Goal: Task Accomplishment & Management: Manage account settings

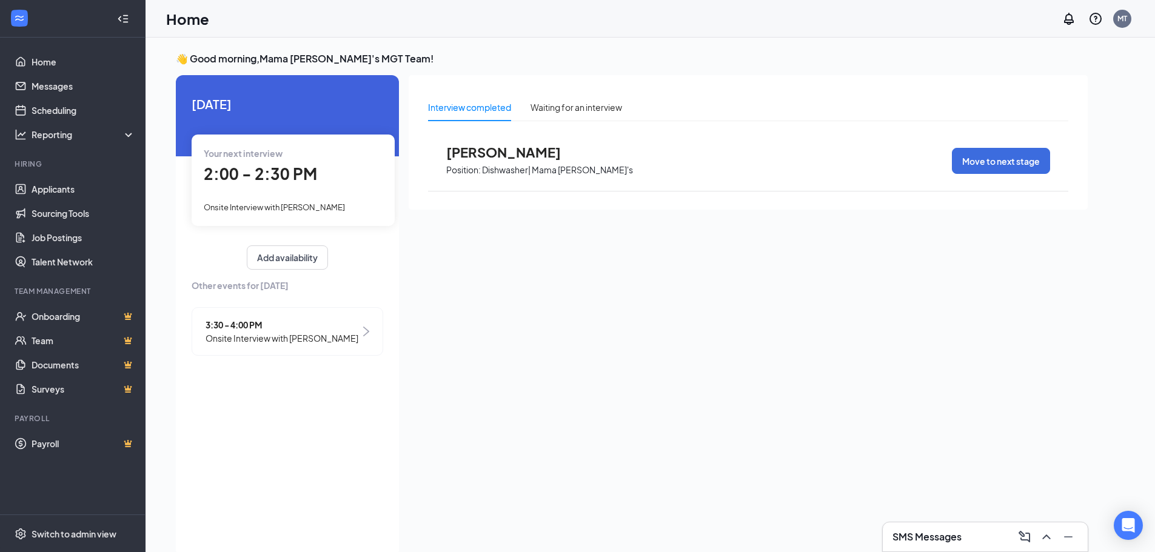
click at [243, 330] on span "3:30 - 4:00 PM" at bounding box center [282, 324] width 153 height 13
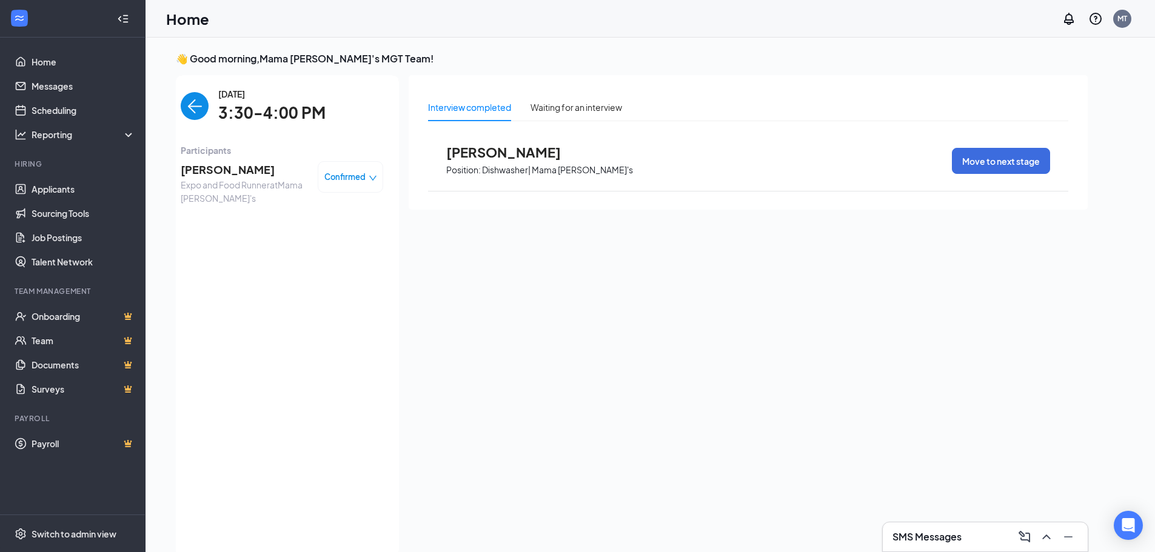
scroll to position [5, 0]
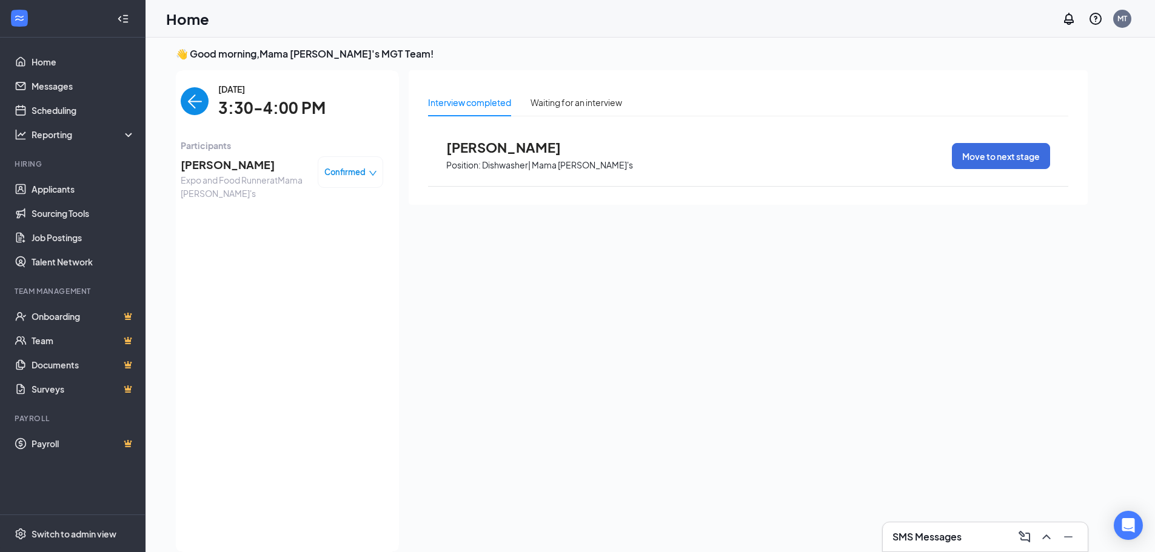
click at [192, 99] on img "back-button" at bounding box center [195, 101] width 28 height 28
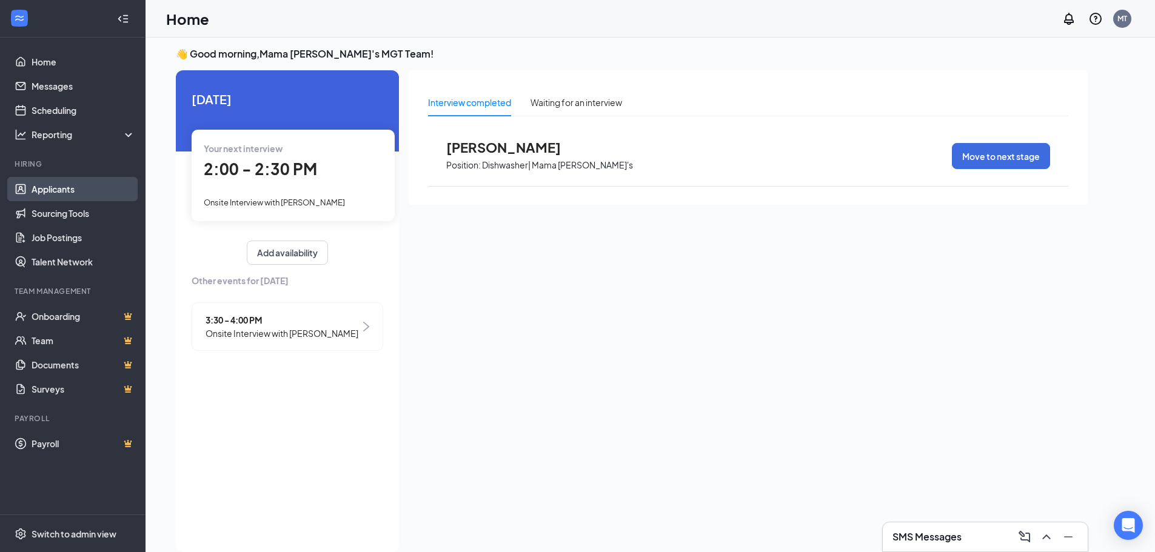
click at [47, 187] on link "Applicants" at bounding box center [84, 189] width 104 height 24
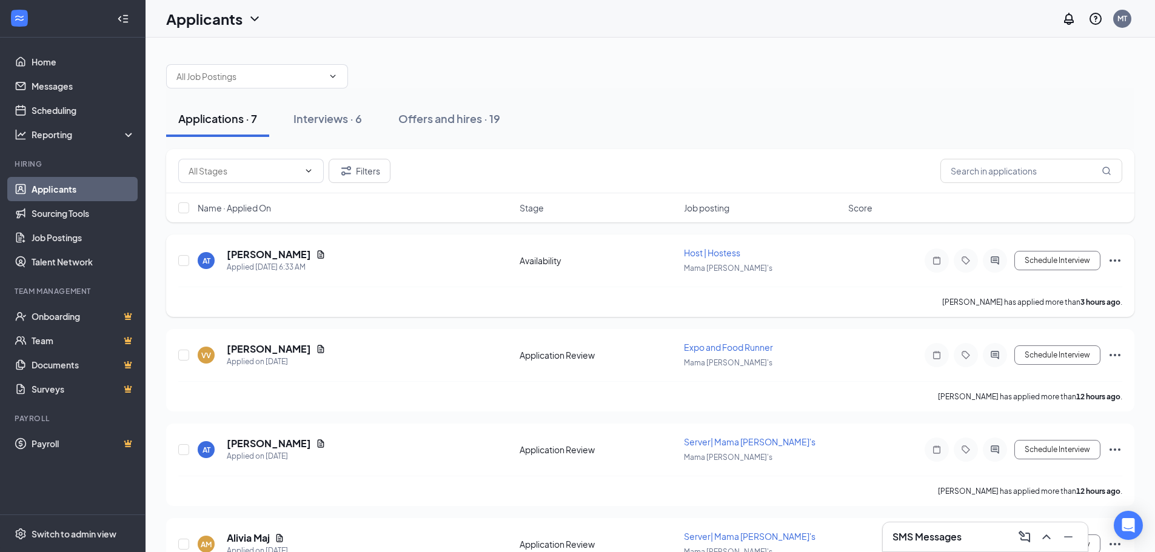
click at [694, 254] on span "Host | Hostess" at bounding box center [712, 252] width 56 height 11
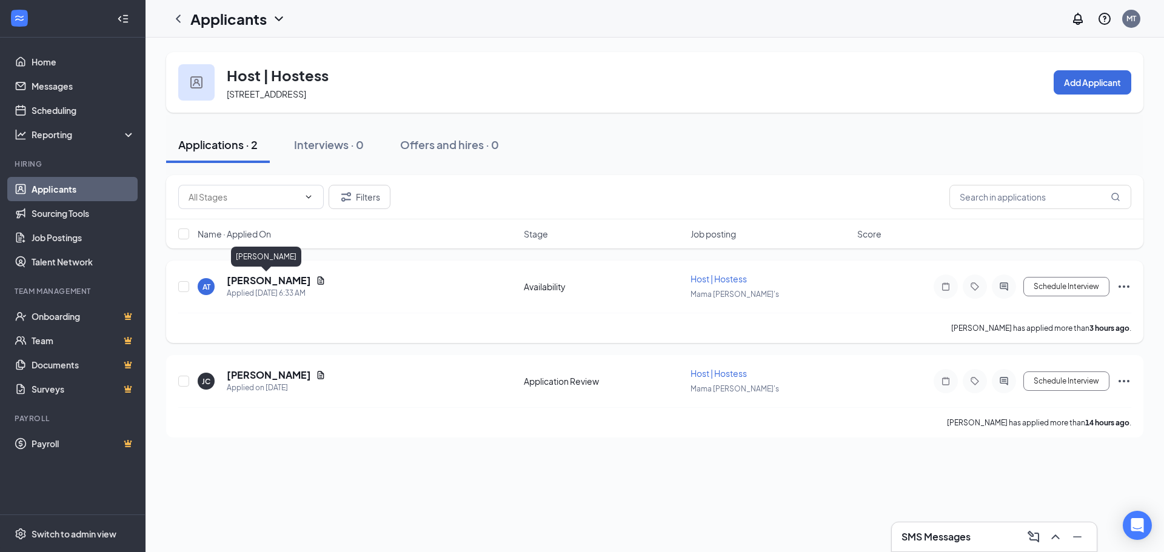
click at [246, 281] on h5 "[PERSON_NAME]" at bounding box center [269, 280] width 84 height 13
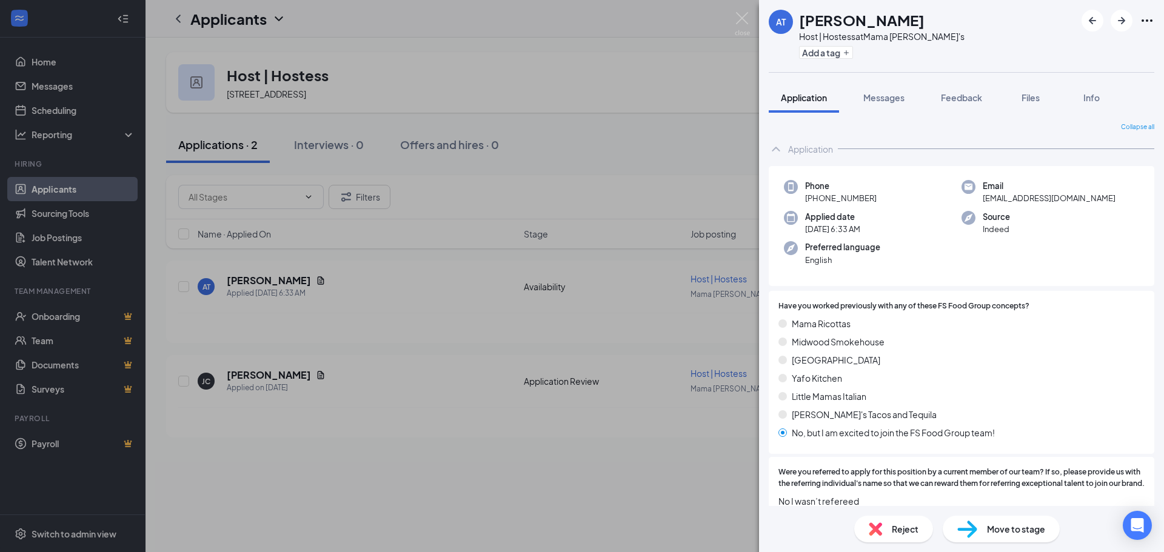
scroll to position [182, 0]
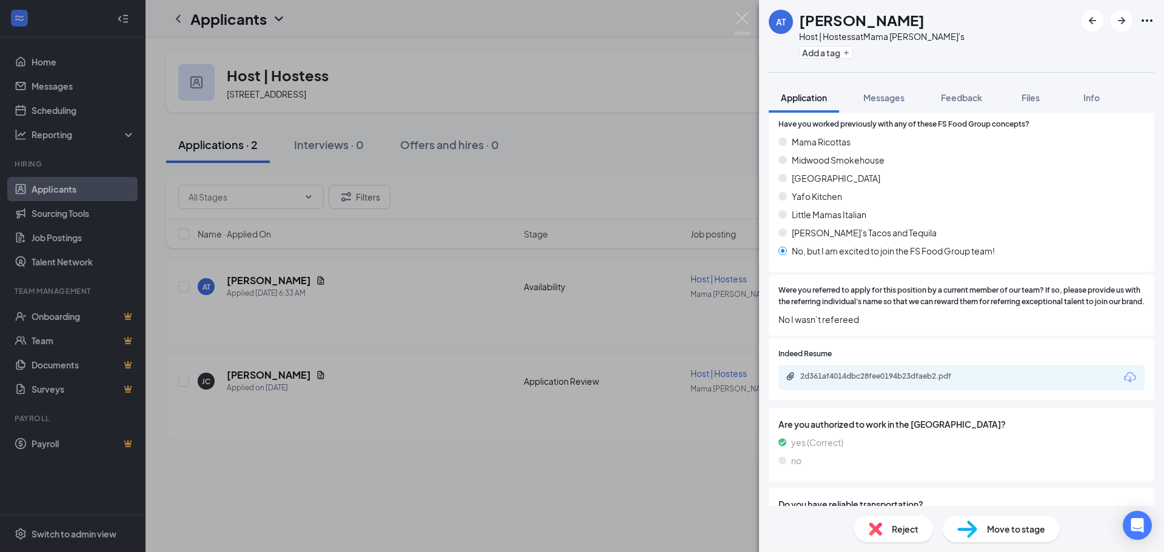
drag, startPoint x: 994, startPoint y: 377, endPoint x: 994, endPoint y: 385, distance: 8.5
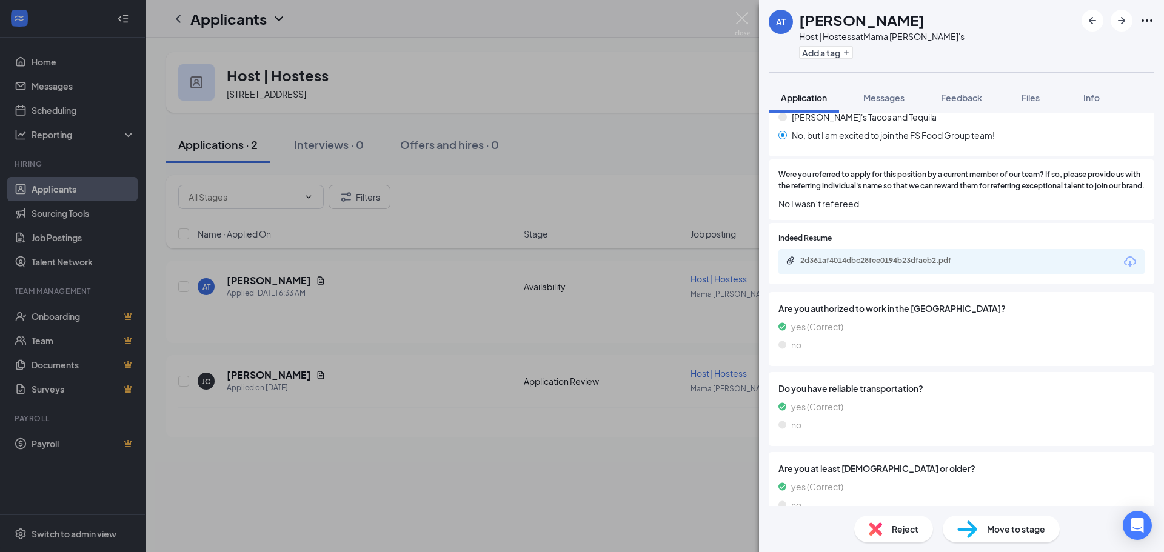
scroll to position [356, 0]
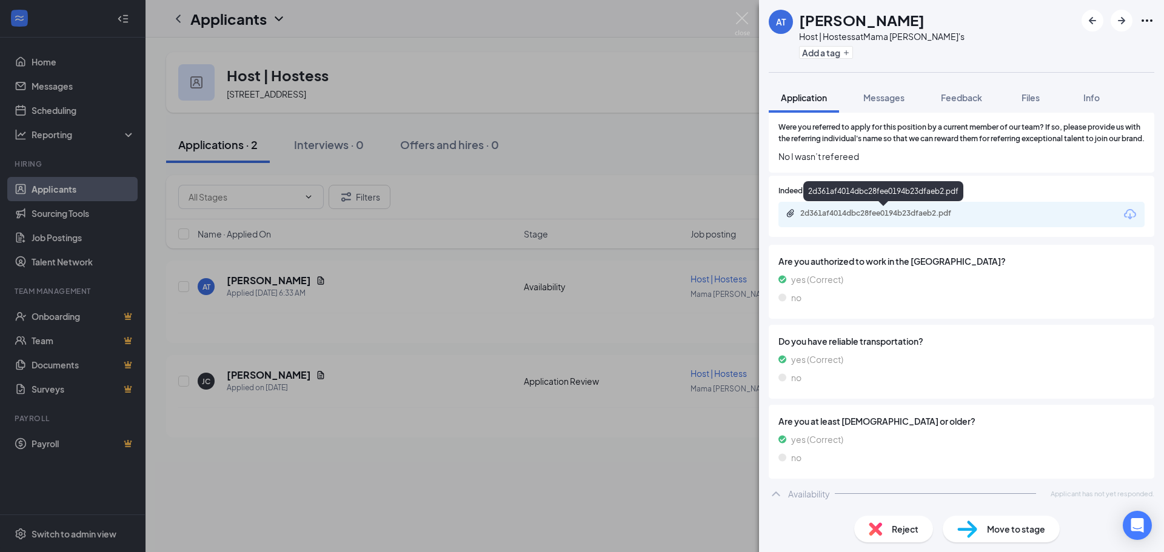
click at [920, 217] on div "2d361af4014dbc28fee0194b23dfaeb2.pdf" at bounding box center [885, 214] width 170 height 10
click at [1017, 529] on span "Move to stage" at bounding box center [1016, 529] width 58 height 13
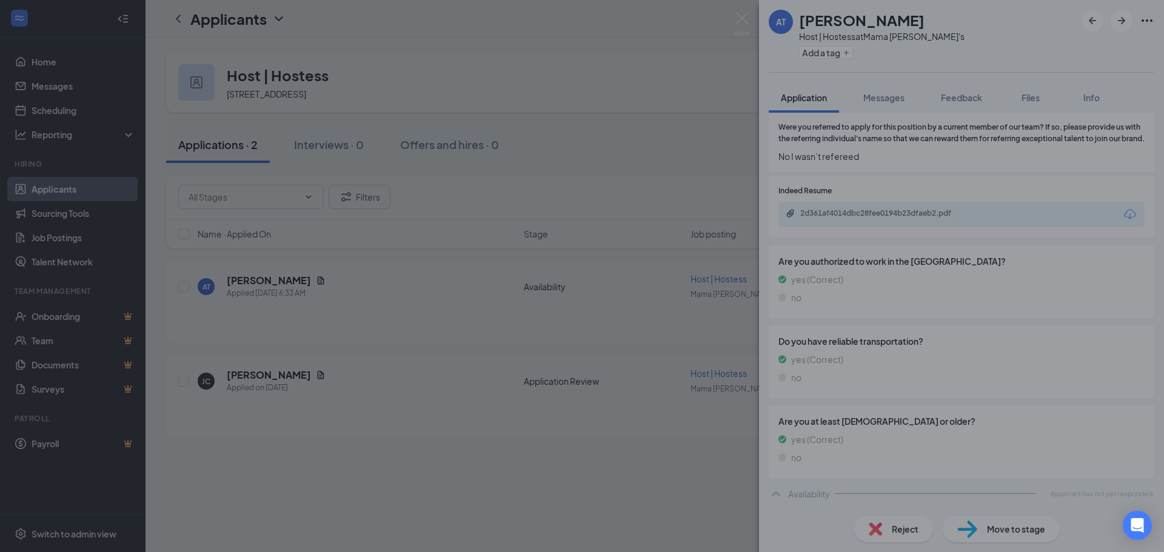
type input "Application Review (next stage)"
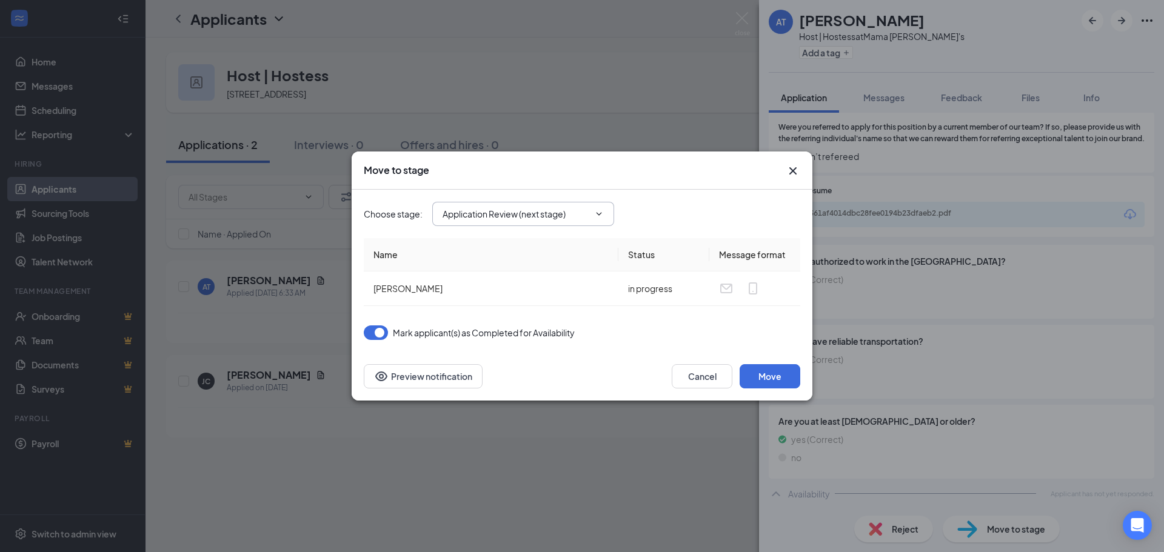
click at [604, 207] on span "Application Review (next stage)" at bounding box center [523, 214] width 182 height 24
click at [603, 213] on icon "ChevronDown" at bounding box center [599, 214] width 10 height 10
click at [601, 216] on icon "ChevronDown" at bounding box center [599, 214] width 10 height 10
click at [791, 170] on icon "Cross" at bounding box center [792, 170] width 7 height 7
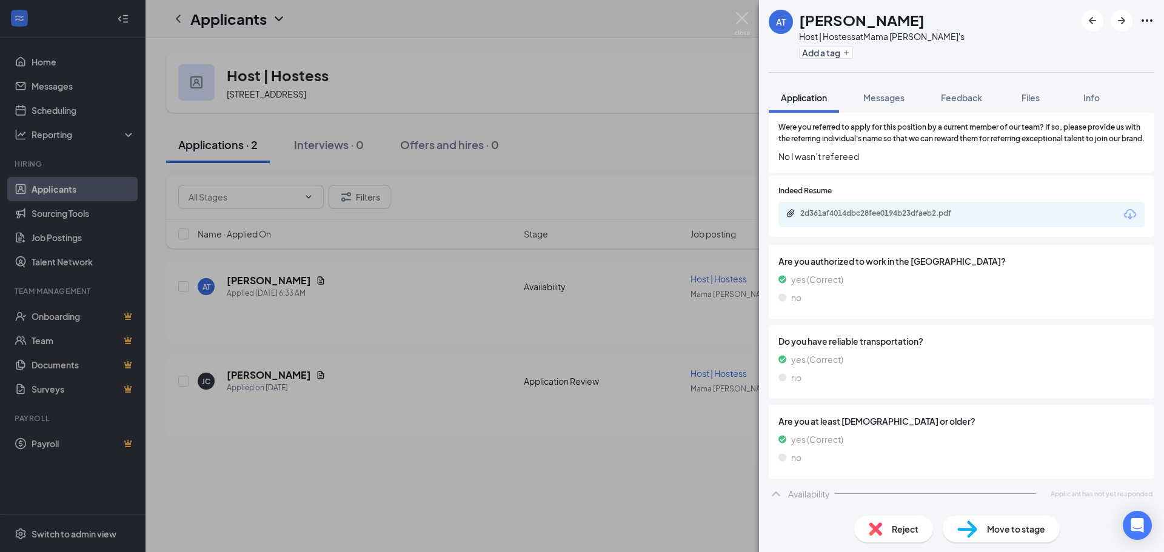
click at [979, 526] on div "Move to stage" at bounding box center [1001, 529] width 117 height 27
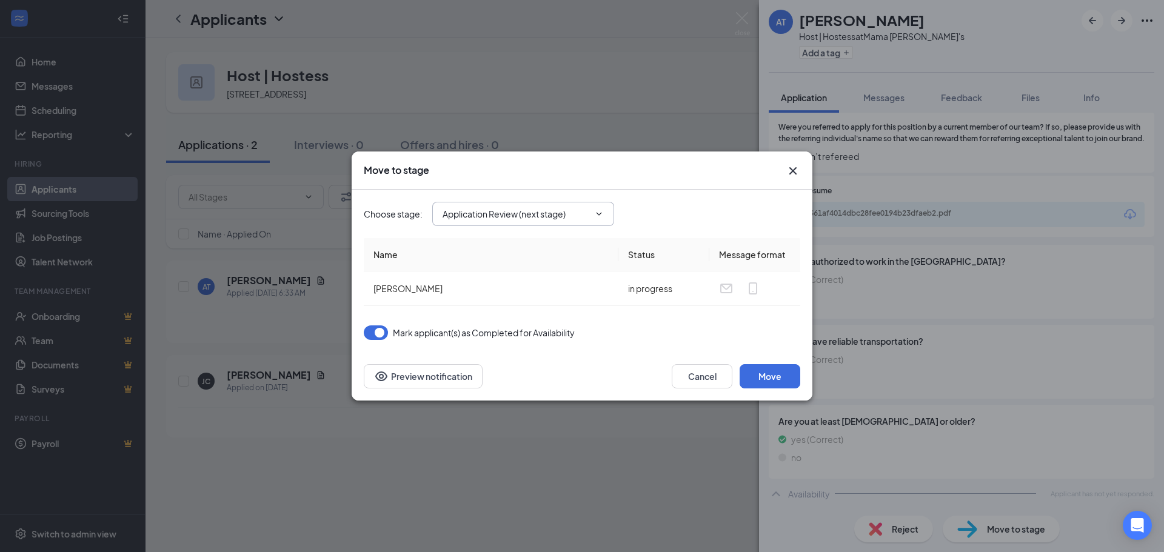
click at [598, 214] on icon "ChevronDown" at bounding box center [599, 213] width 5 height 3
click at [486, 211] on input "Application Review (next stage)" at bounding box center [516, 213] width 147 height 13
click at [500, 281] on div "Onsite Interview" at bounding box center [484, 287] width 65 height 13
type input "Onsite Interview"
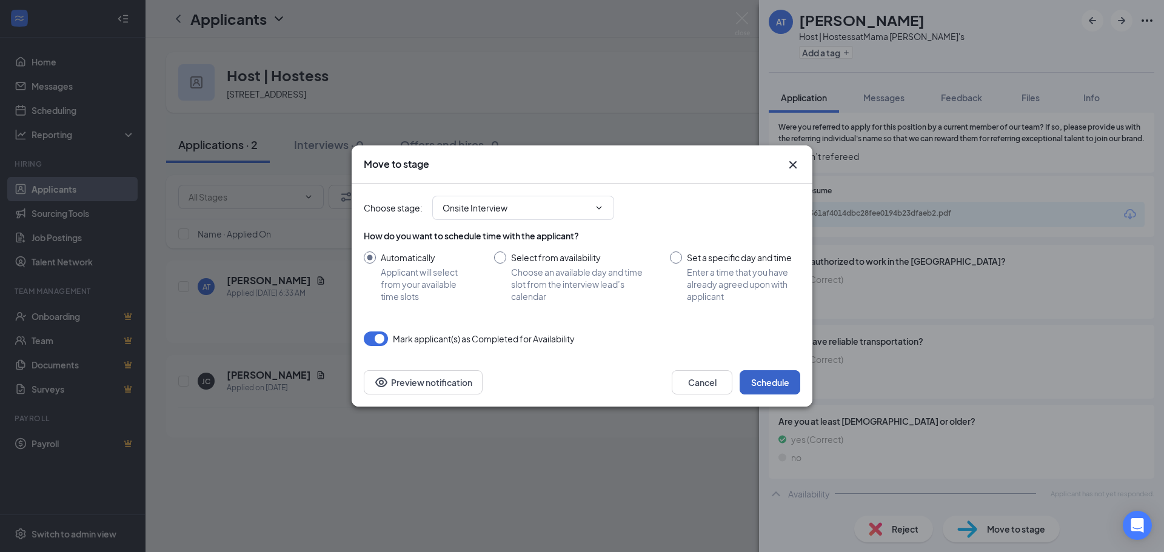
click at [771, 387] on button "Schedule" at bounding box center [770, 382] width 61 height 24
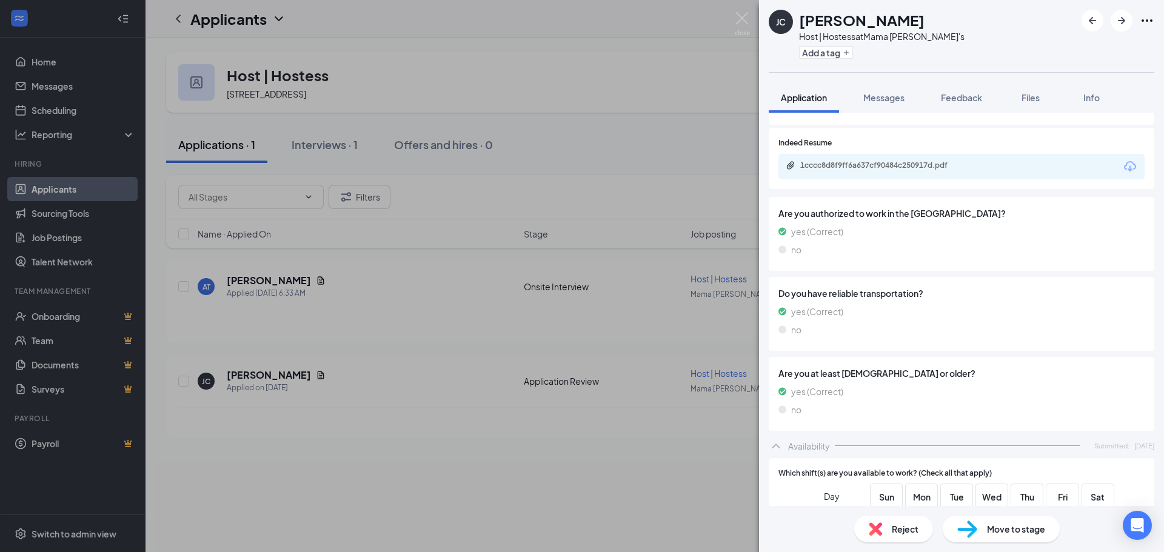
scroll to position [366, 0]
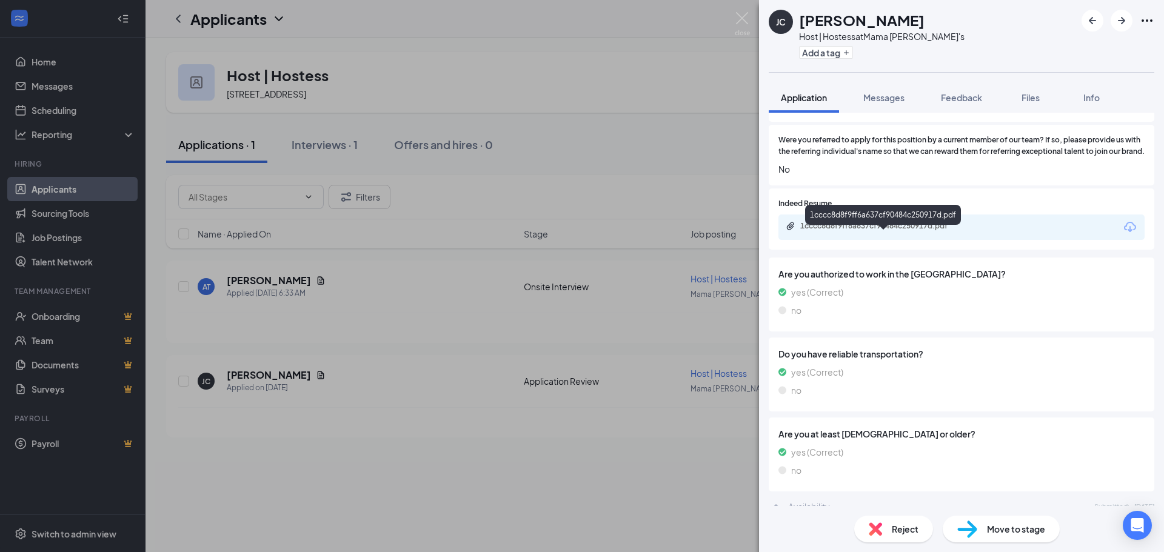
click at [948, 233] on div "1cccc8d8f9ff6a637cf90484c250917d.pdf" at bounding box center [884, 227] width 196 height 12
click at [886, 531] on div "Reject" at bounding box center [893, 529] width 79 height 27
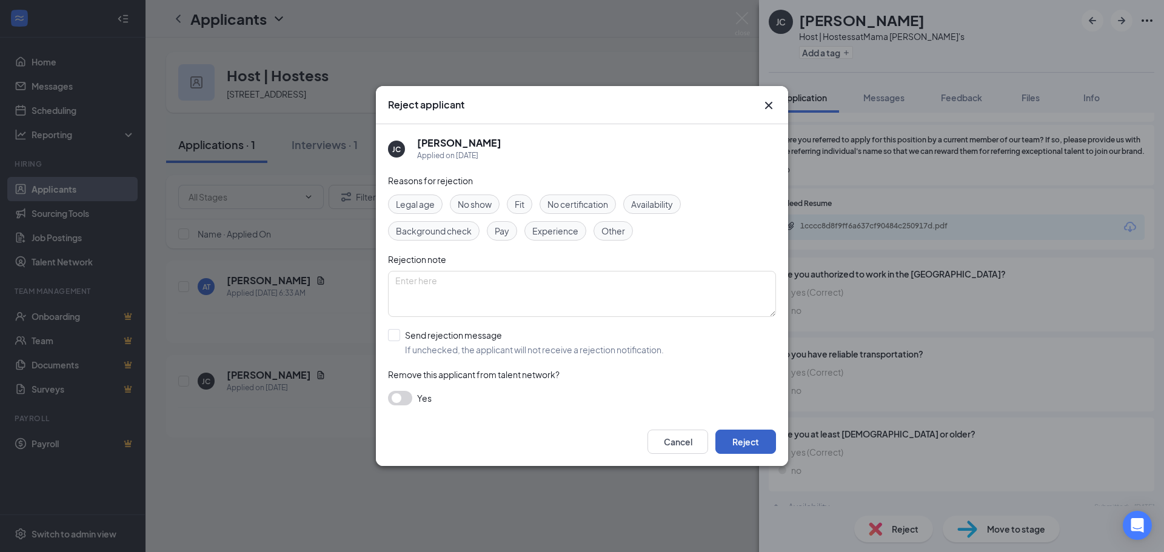
click at [744, 450] on button "Reject" at bounding box center [745, 442] width 61 height 24
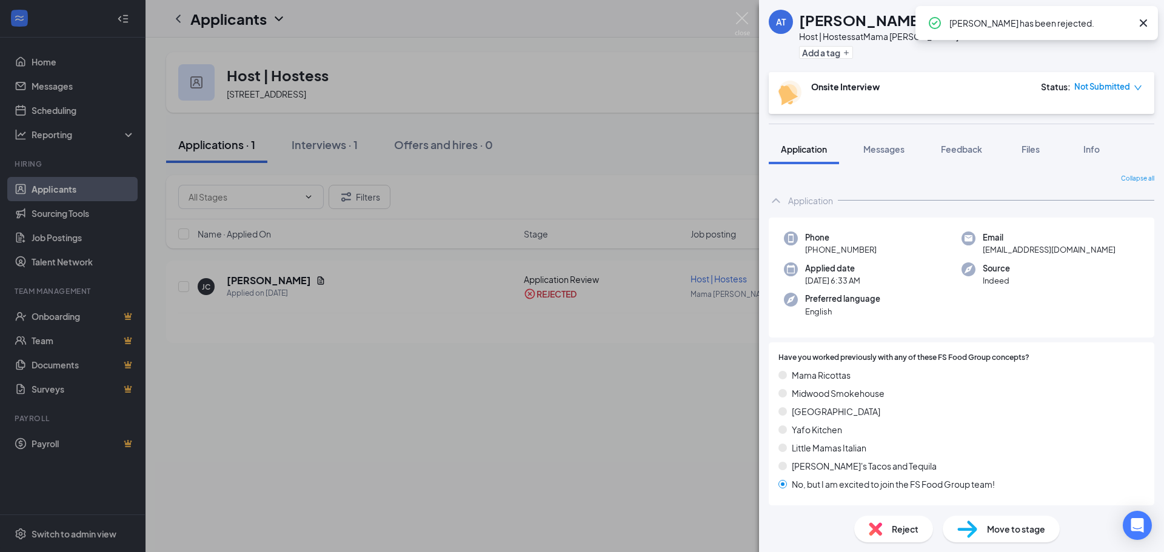
click at [539, 400] on div "AT [PERSON_NAME] Host | Hostess at Mama Ricotta's Add a tag Onsite Interview St…" at bounding box center [582, 276] width 1164 height 552
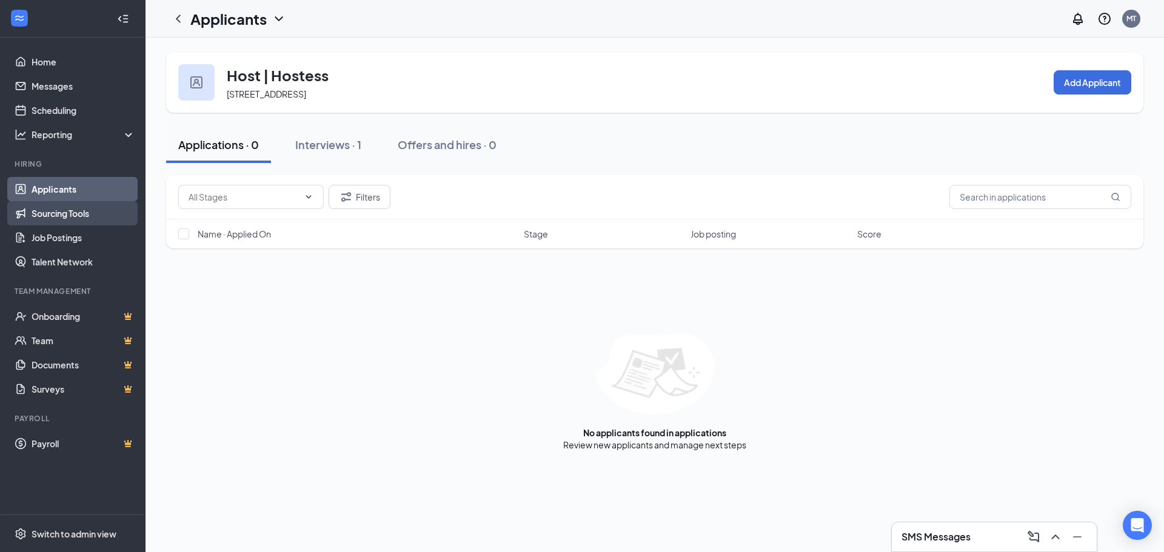
click at [73, 212] on link "Sourcing Tools" at bounding box center [84, 213] width 104 height 24
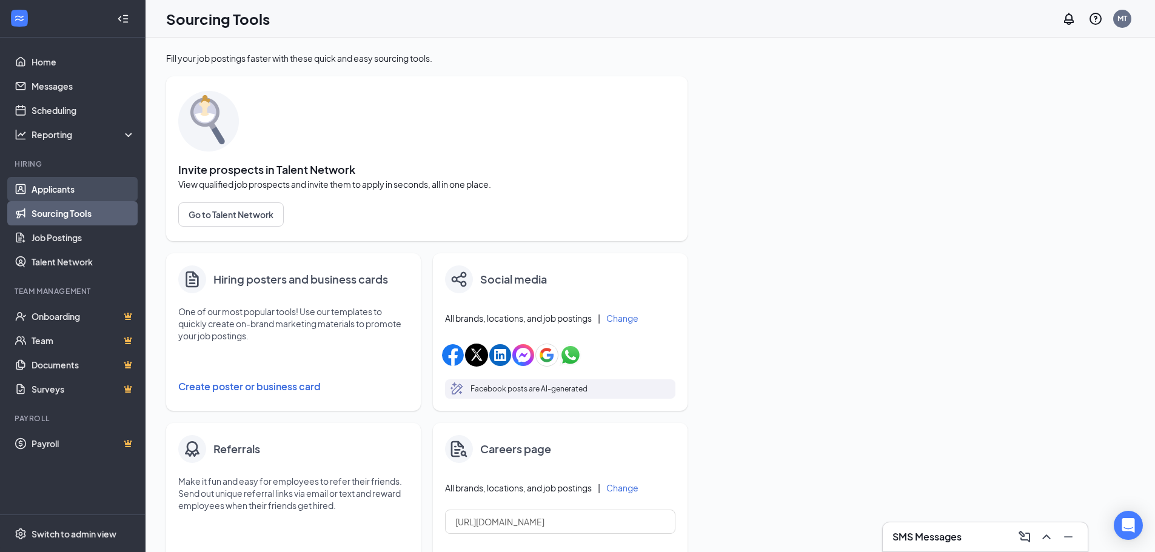
click at [68, 193] on link "Applicants" at bounding box center [84, 189] width 104 height 24
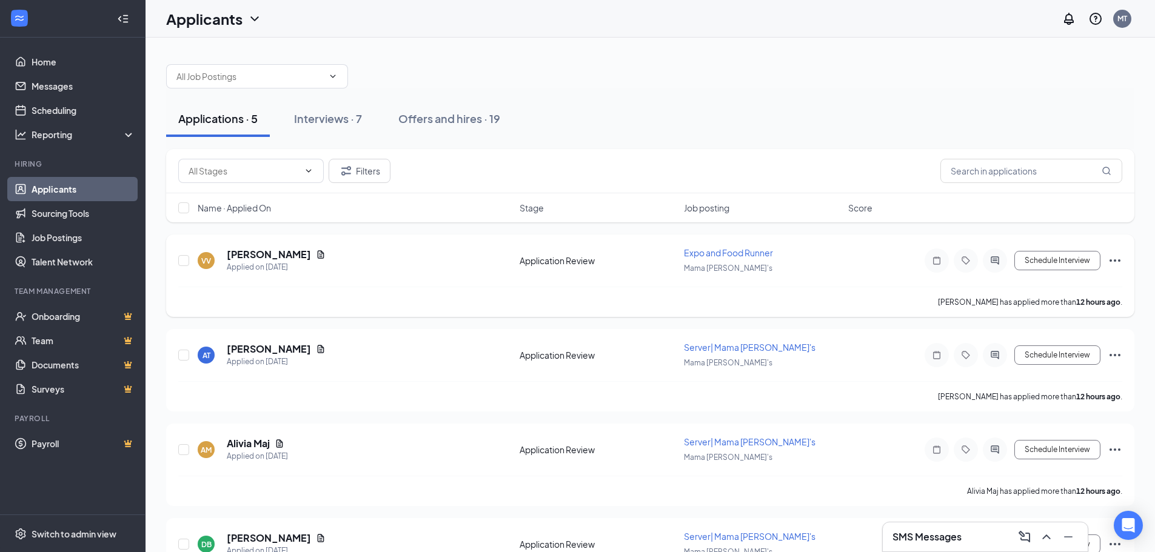
click at [695, 257] on span "Expo and Food Runner" at bounding box center [728, 252] width 89 height 11
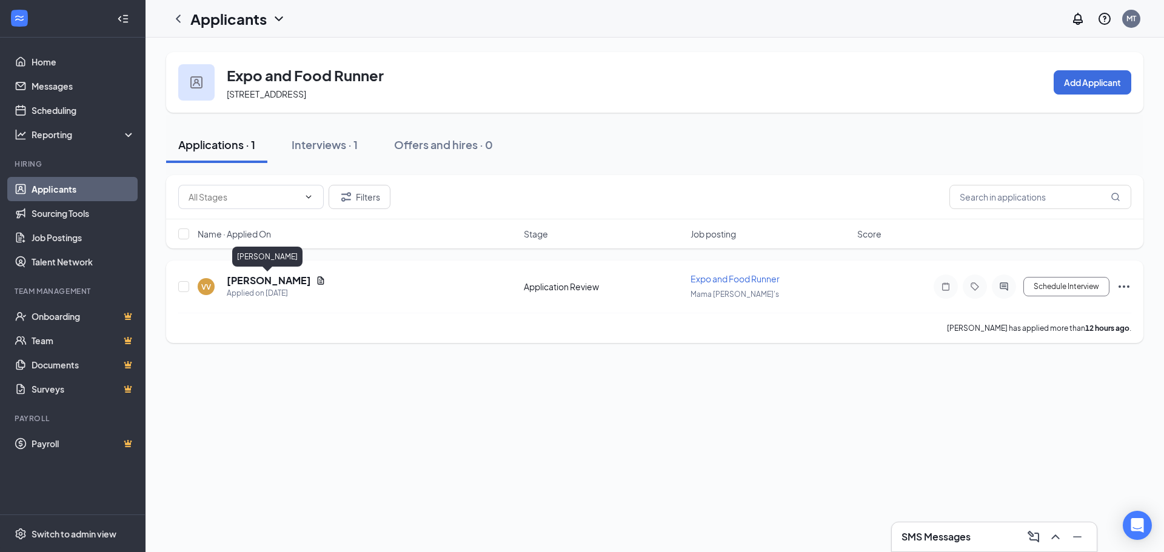
click at [268, 278] on h5 "[PERSON_NAME]" at bounding box center [269, 280] width 84 height 13
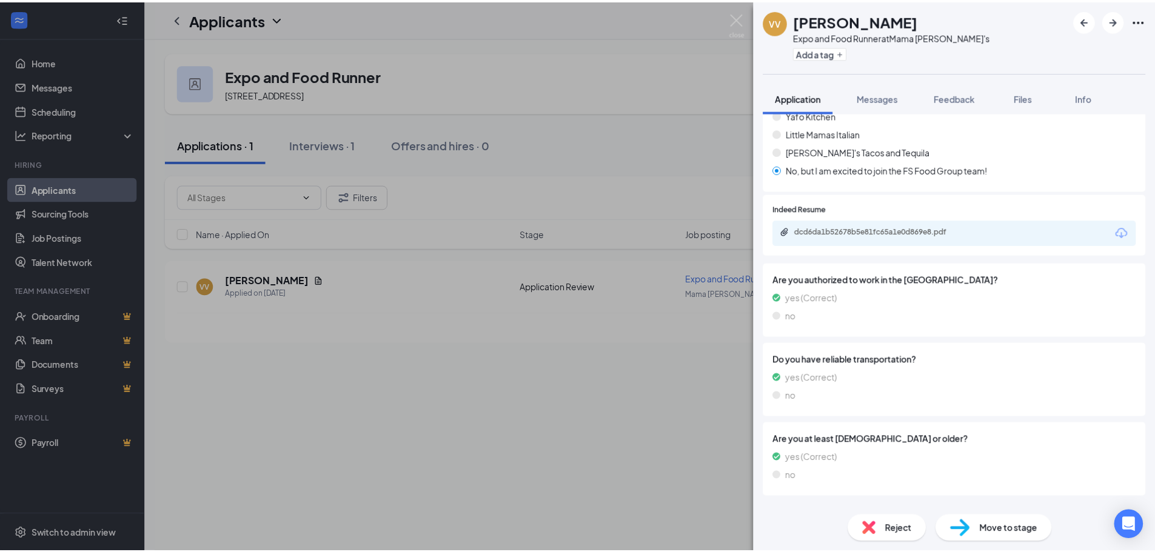
scroll to position [258, 0]
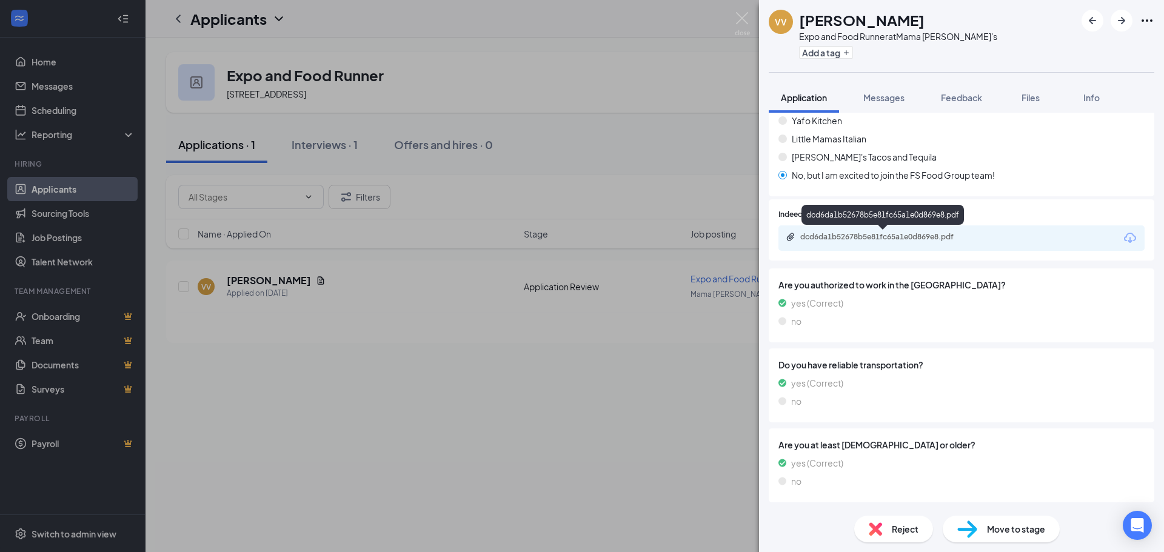
click at [916, 243] on div "dcd6da1b52678b5e81fc65a1e0d869e8.pdf" at bounding box center [884, 238] width 196 height 12
click at [891, 529] on div "Reject" at bounding box center [893, 529] width 79 height 27
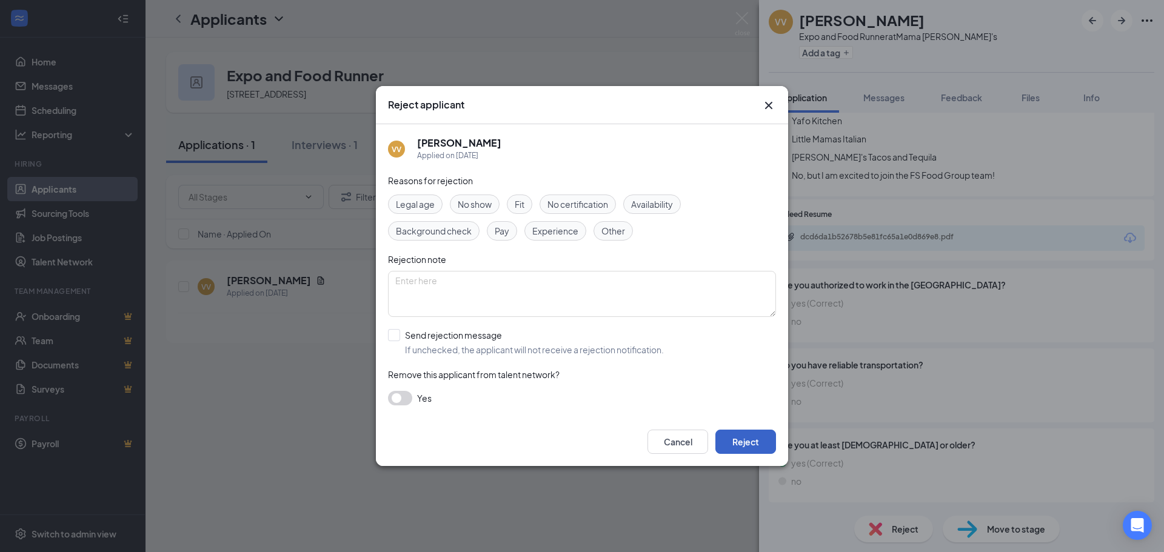
click at [746, 435] on button "Reject" at bounding box center [745, 442] width 61 height 24
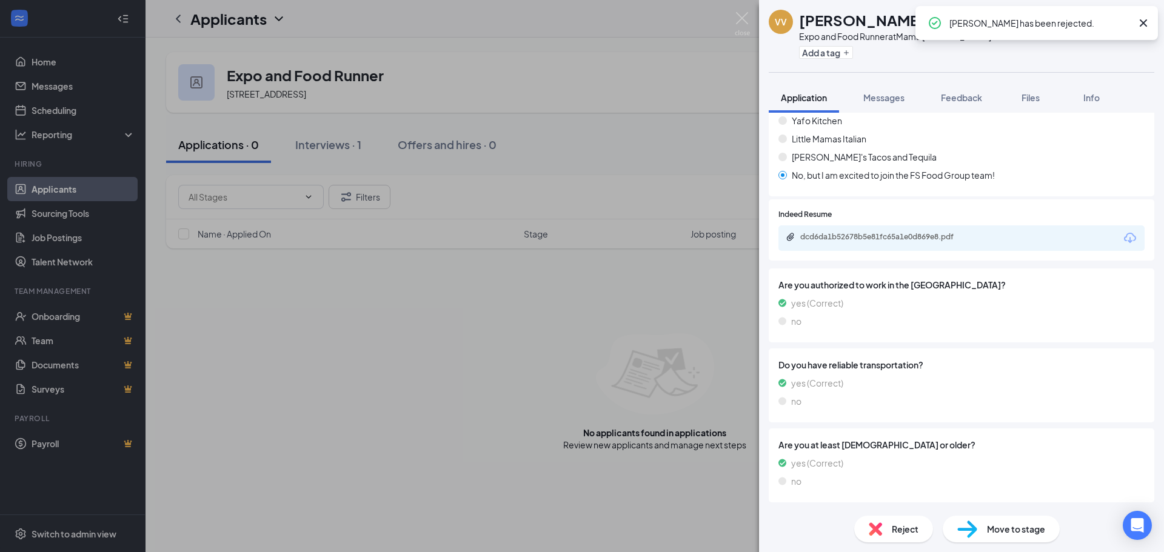
click at [435, 337] on div "VV [PERSON_NAME] Expo and Food Runner at Mama Ricotta's Add a tag Application M…" at bounding box center [582, 276] width 1164 height 552
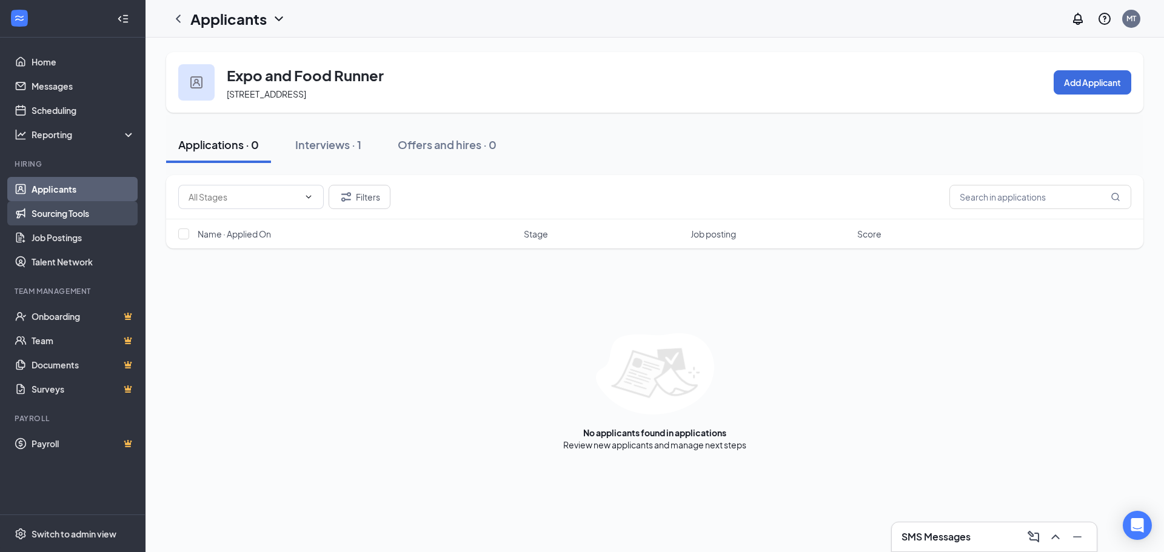
click at [56, 210] on link "Sourcing Tools" at bounding box center [84, 213] width 104 height 24
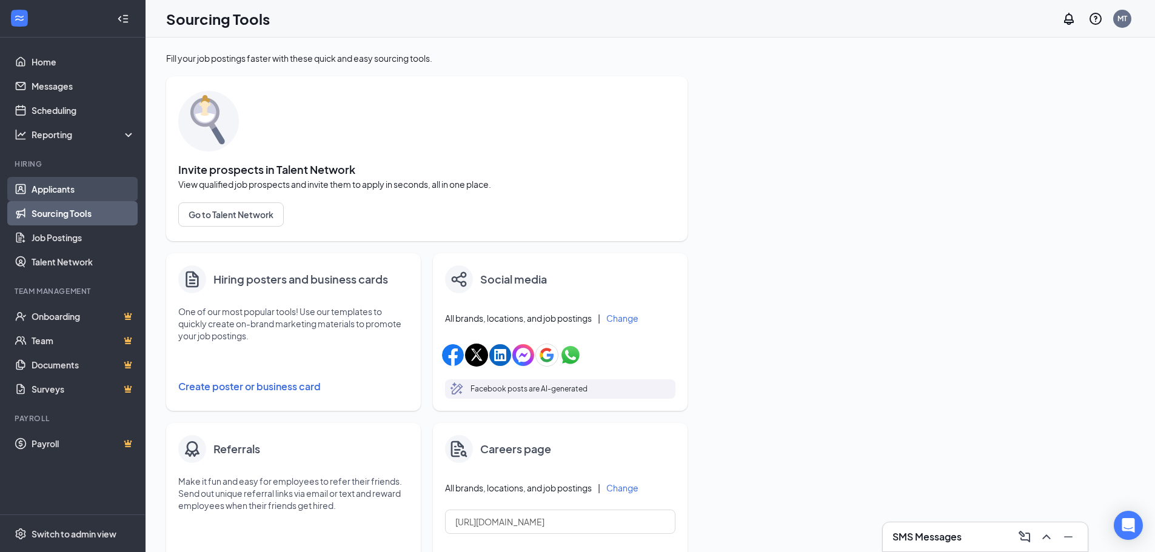
click at [56, 191] on link "Applicants" at bounding box center [84, 189] width 104 height 24
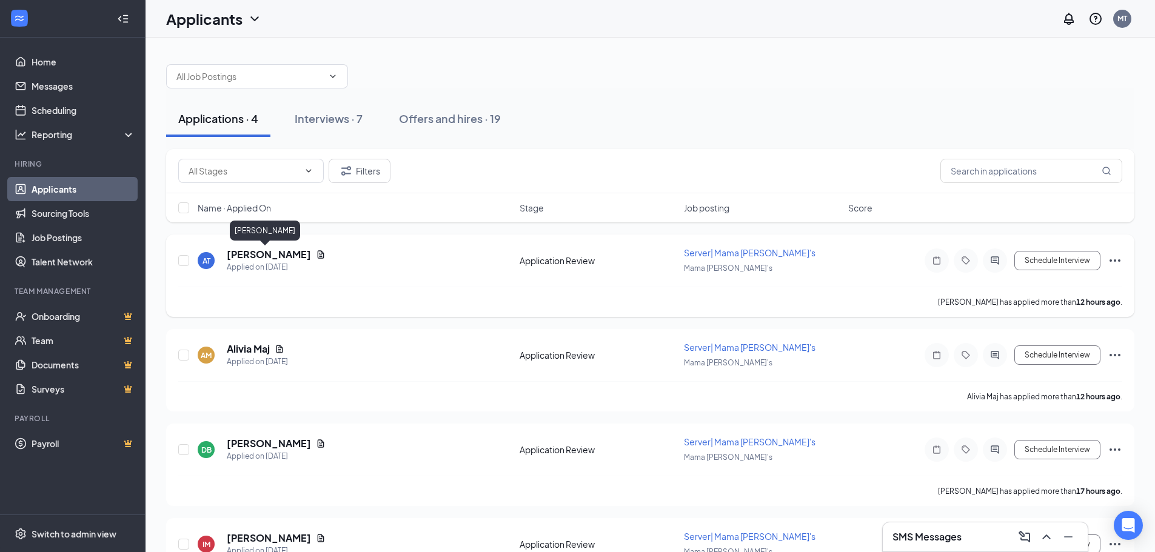
click at [233, 257] on h5 "[PERSON_NAME]" at bounding box center [269, 254] width 84 height 13
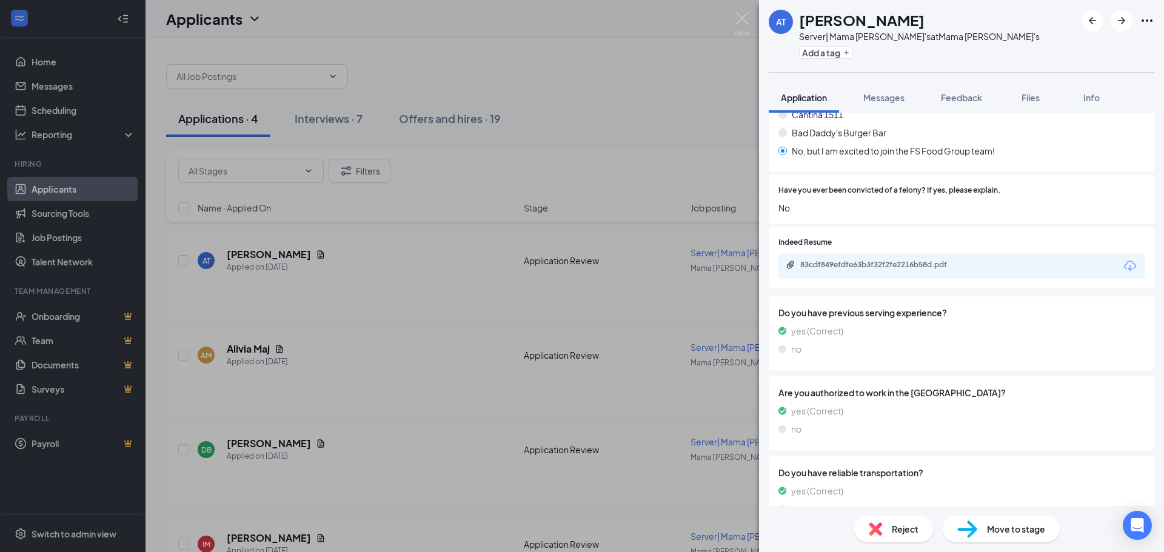
scroll to position [305, 0]
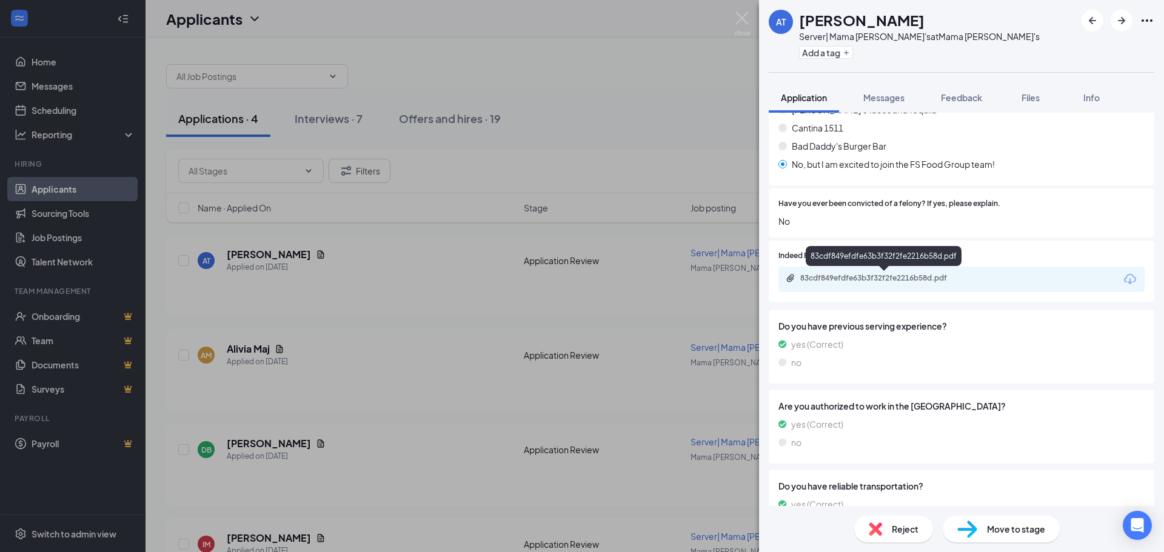
click at [933, 281] on div "83cdf849efdfe63b3f32f2fe2216b58d.pdf" at bounding box center [885, 278] width 170 height 10
click at [1004, 522] on div "Move to stage" at bounding box center [1001, 529] width 117 height 27
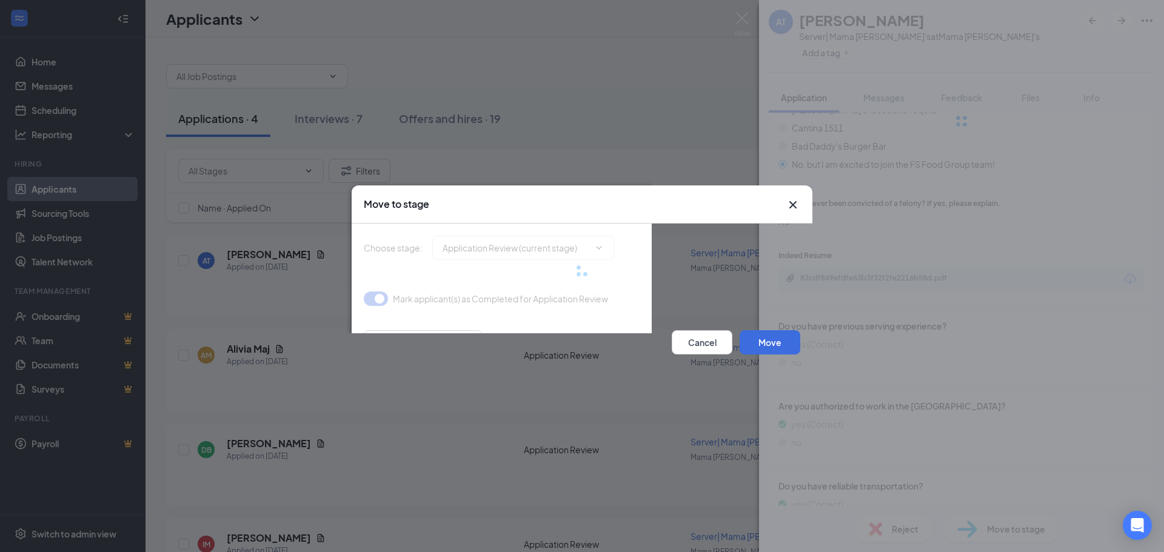
type input "Onsite Interview (next stage)"
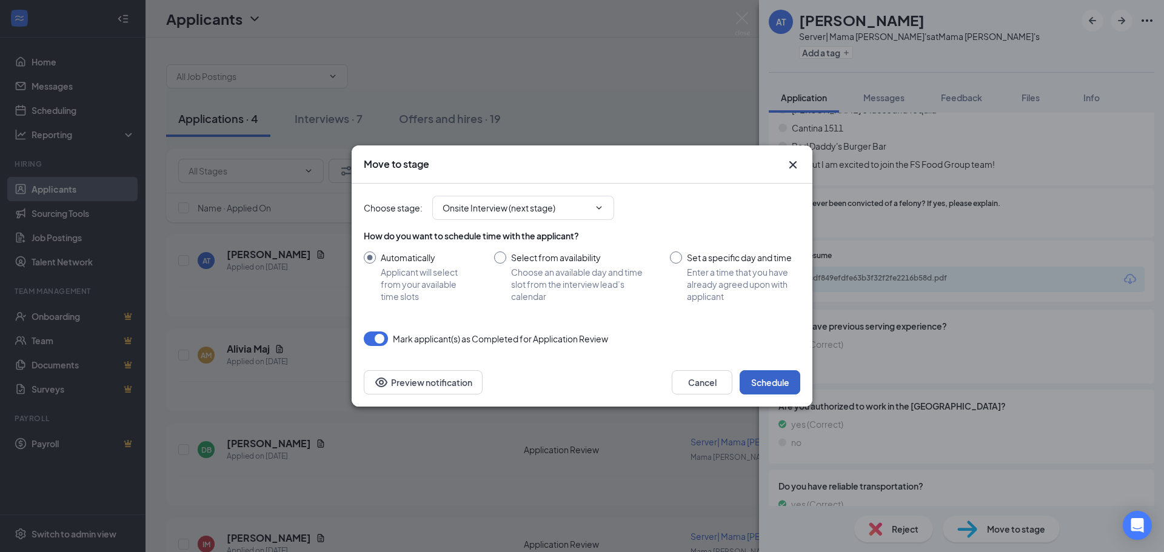
click at [761, 389] on button "Schedule" at bounding box center [770, 382] width 61 height 24
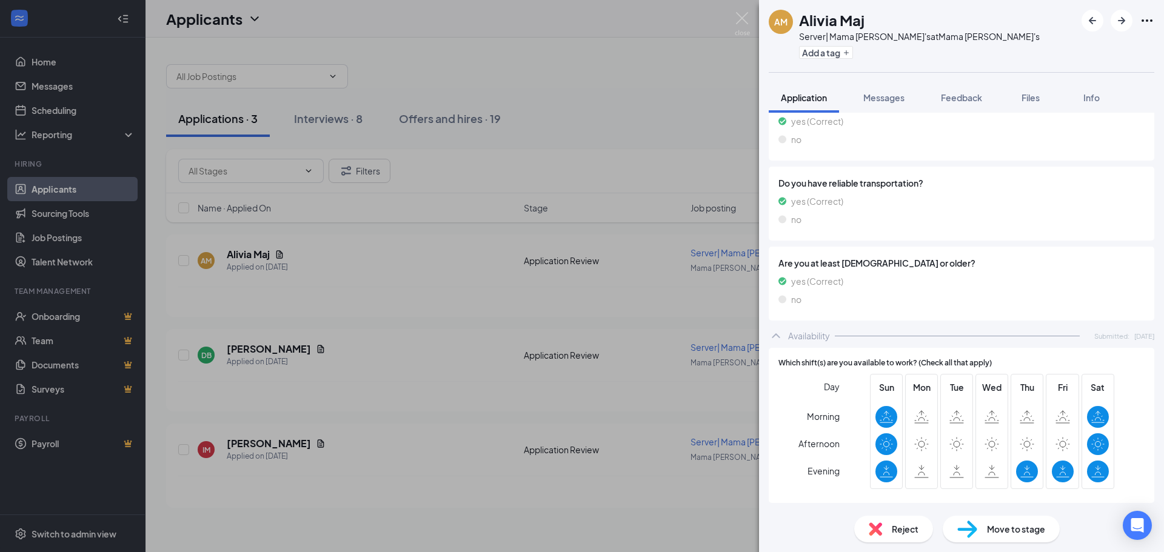
scroll to position [669, 0]
click at [896, 532] on span "Reject" at bounding box center [905, 529] width 27 height 13
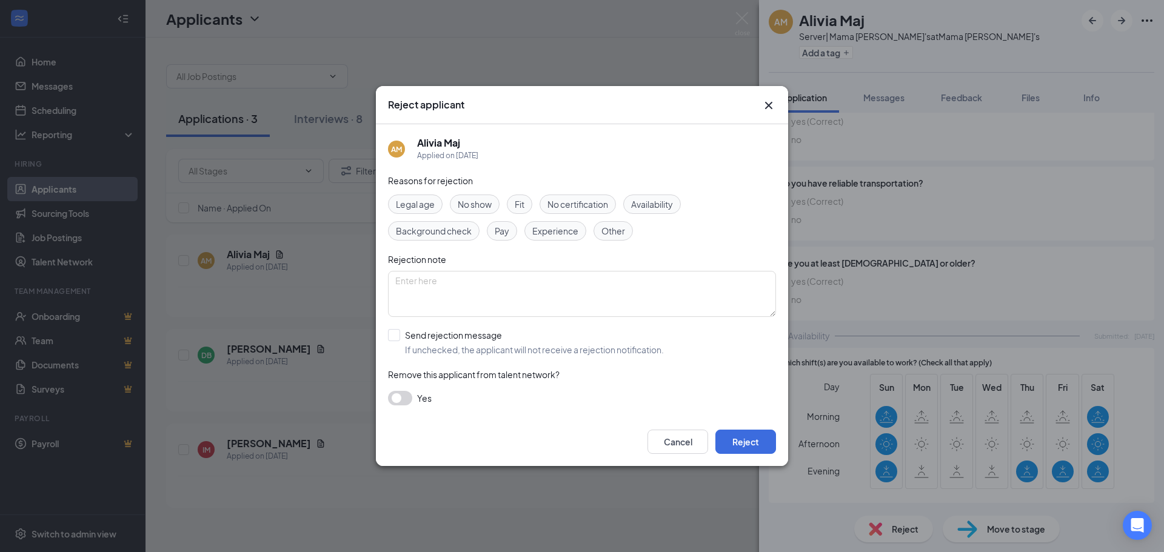
click at [659, 203] on span "Availability" at bounding box center [652, 204] width 42 height 13
click at [742, 441] on button "Reject" at bounding box center [745, 442] width 61 height 24
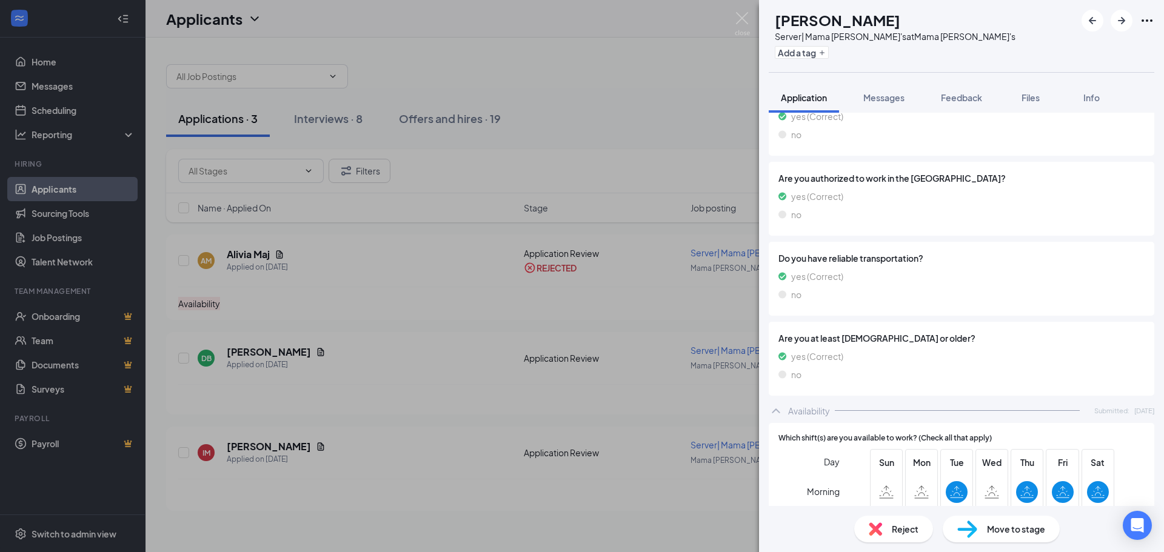
scroll to position [460, 0]
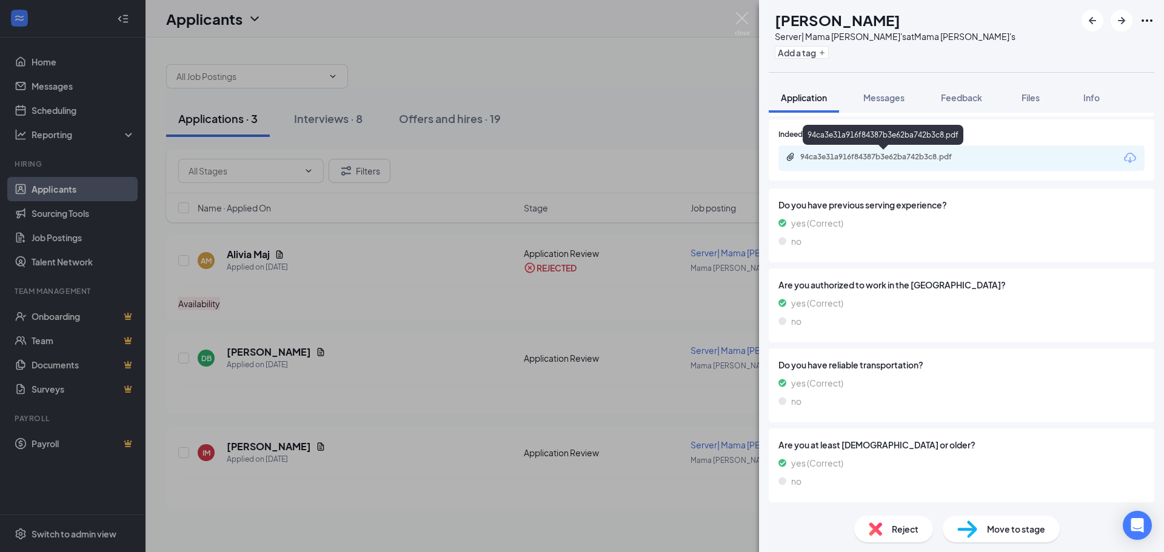
click at [873, 160] on div "94ca3e31a916f84387b3e62ba742b3c8.pdf" at bounding box center [885, 157] width 170 height 10
click at [1002, 531] on span "Move to stage" at bounding box center [1016, 529] width 58 height 13
type input "Onsite Interview (next stage)"
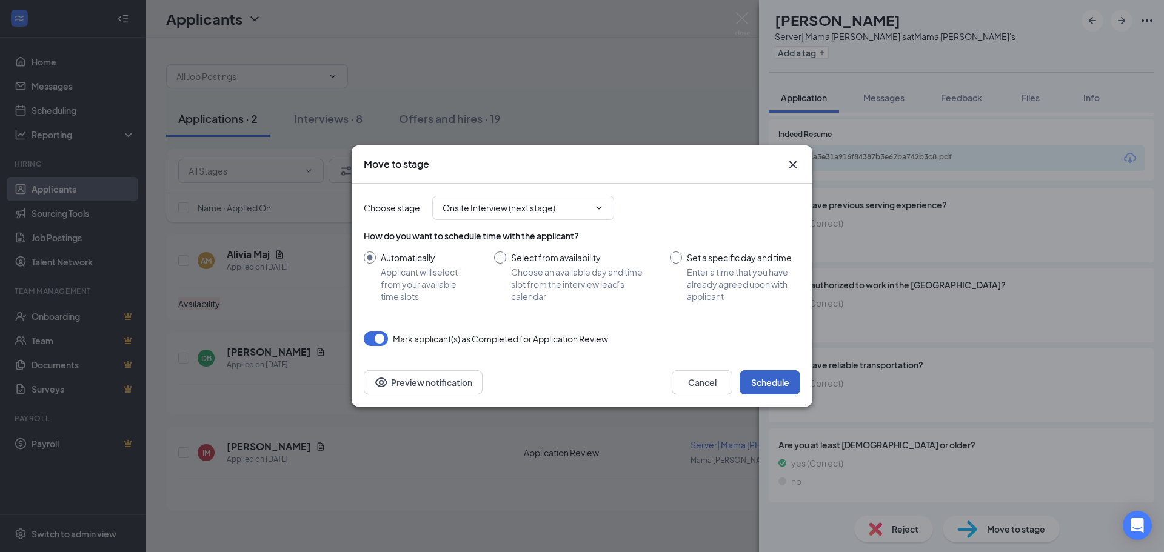
click at [777, 382] on button "Schedule" at bounding box center [770, 382] width 61 height 24
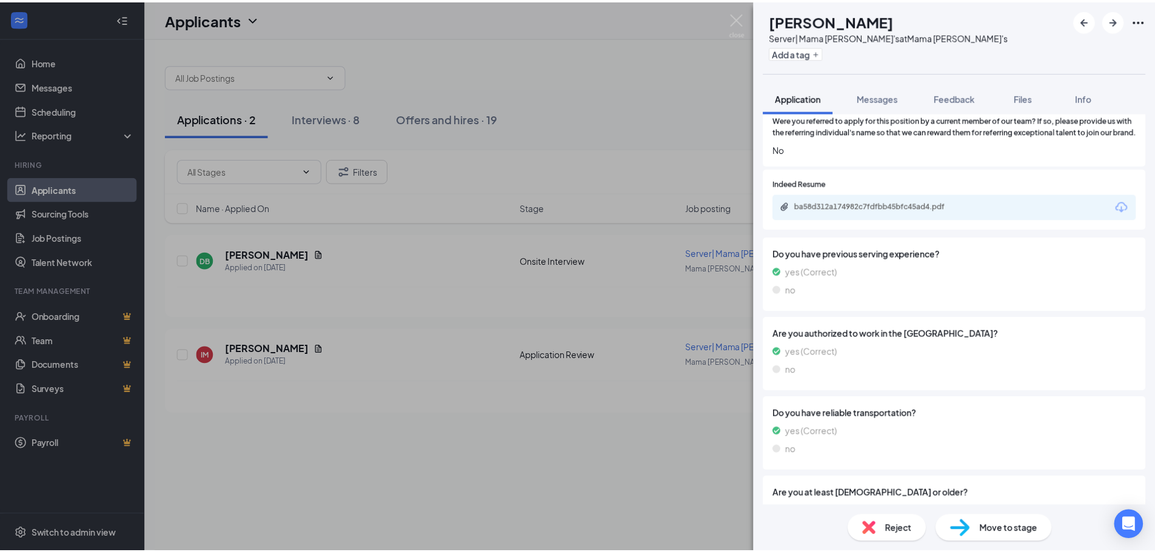
scroll to position [353, 0]
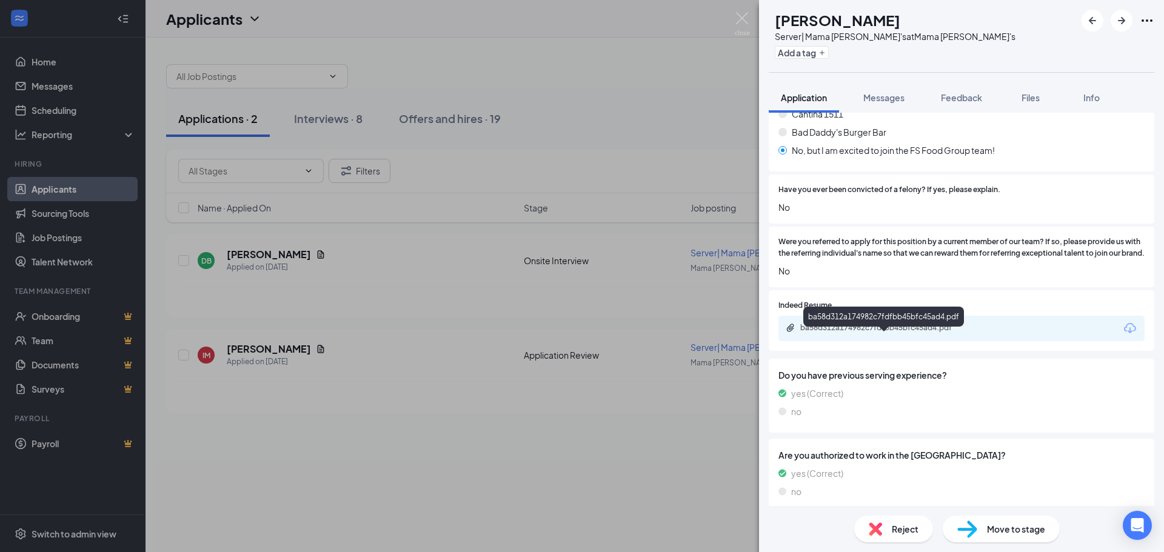
click at [910, 333] on div "ba58d312a174982c7fdfbb45bfc45ad4.pdf" at bounding box center [885, 328] width 170 height 10
click at [526, 440] on div "IM [PERSON_NAME] Server| Mama [PERSON_NAME]'s at Mama Ricotta's Add a tag Appli…" at bounding box center [582, 276] width 1164 height 552
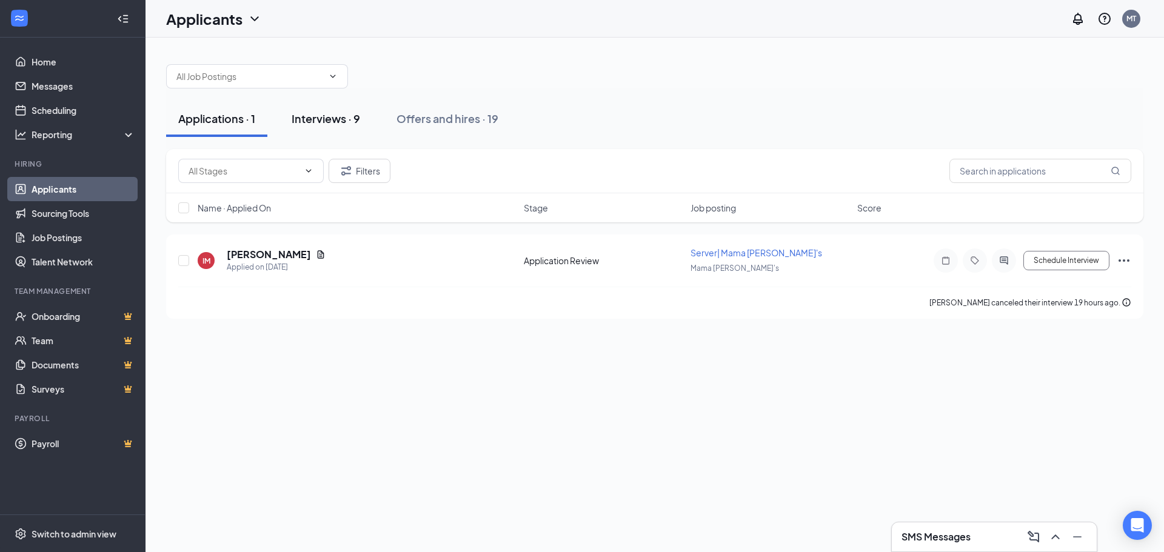
click at [349, 120] on div "Interviews · 9" at bounding box center [326, 118] width 69 height 15
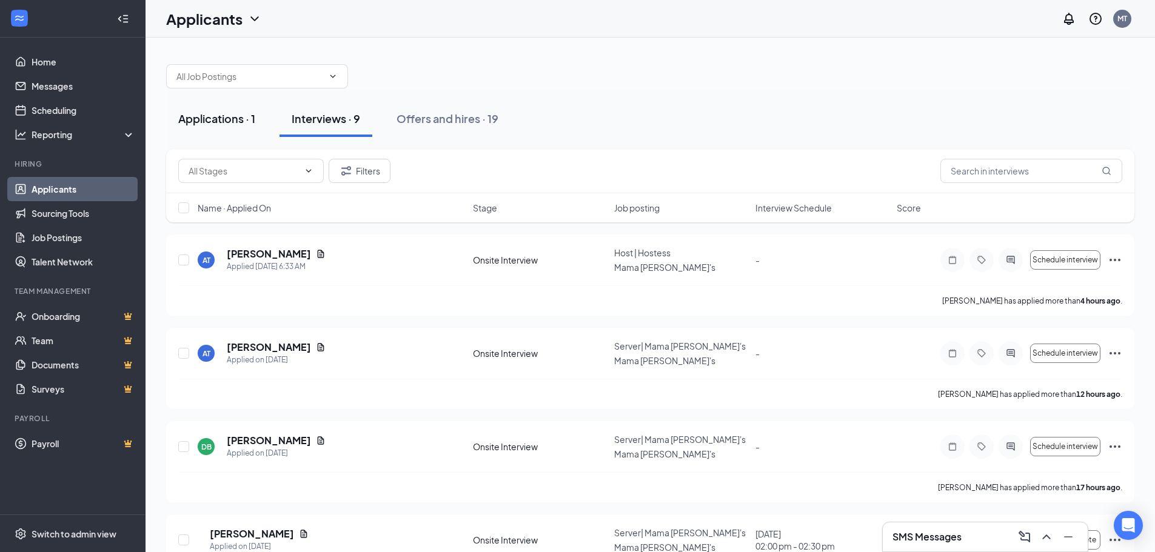
click at [238, 120] on div "Applications · 1" at bounding box center [216, 118] width 77 height 15
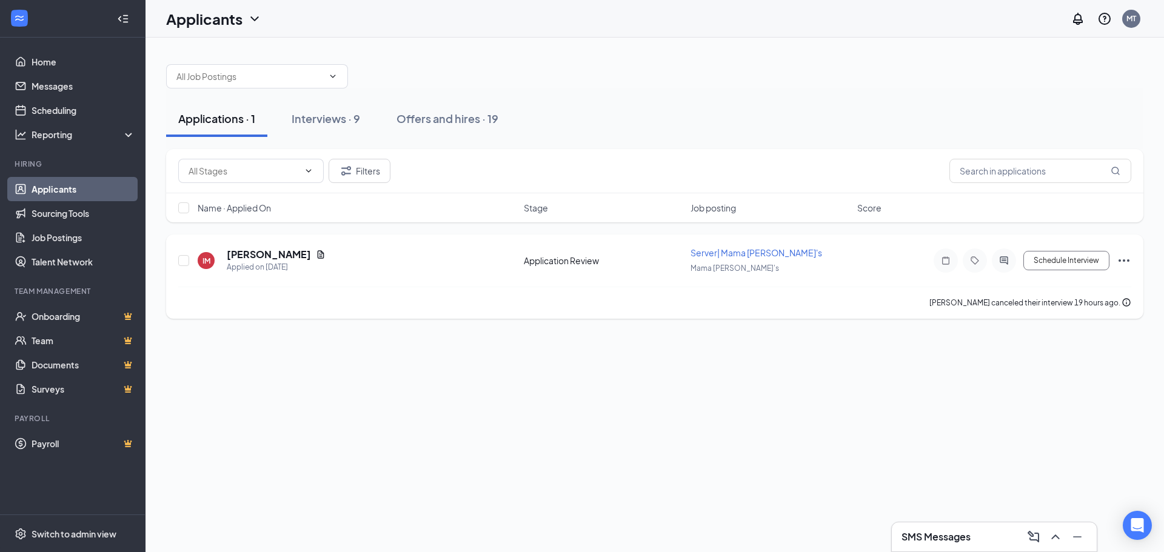
click at [1120, 258] on icon "Ellipses" at bounding box center [1124, 260] width 15 height 15
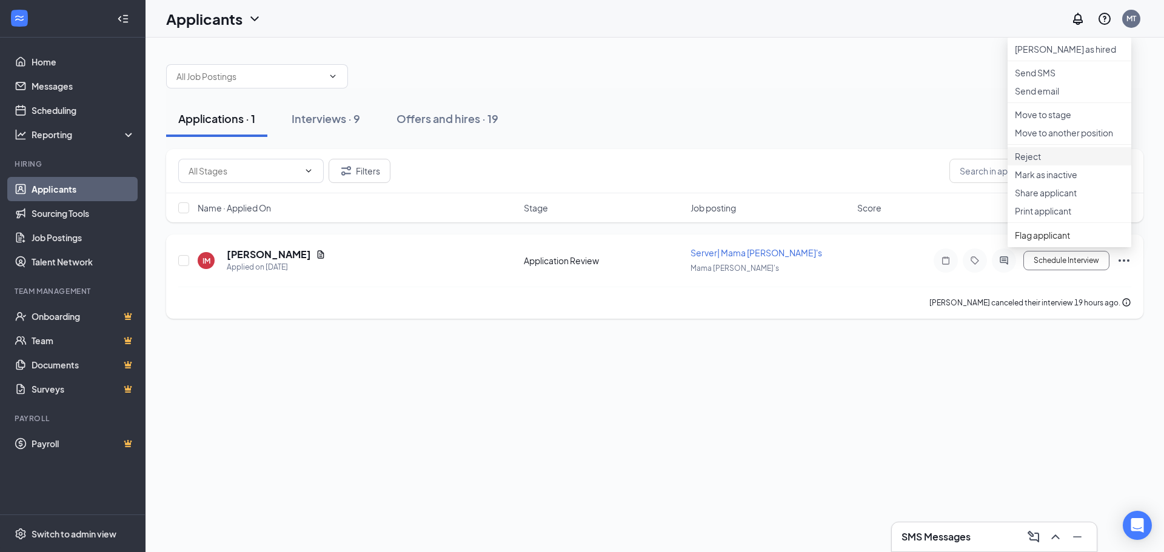
click at [1028, 162] on p "Reject" at bounding box center [1069, 156] width 109 height 12
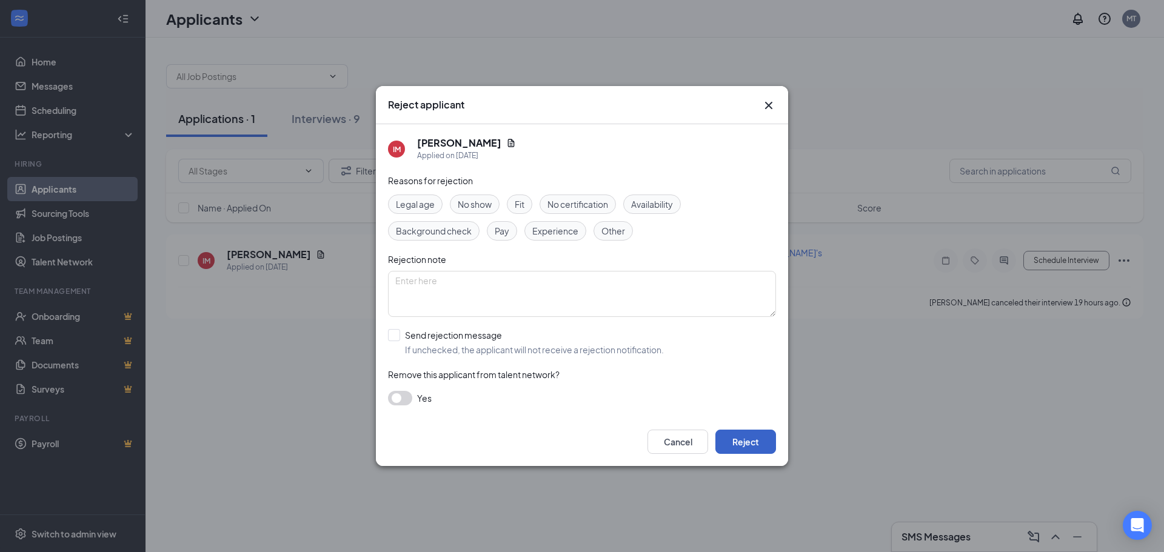
click at [738, 437] on button "Reject" at bounding box center [745, 442] width 61 height 24
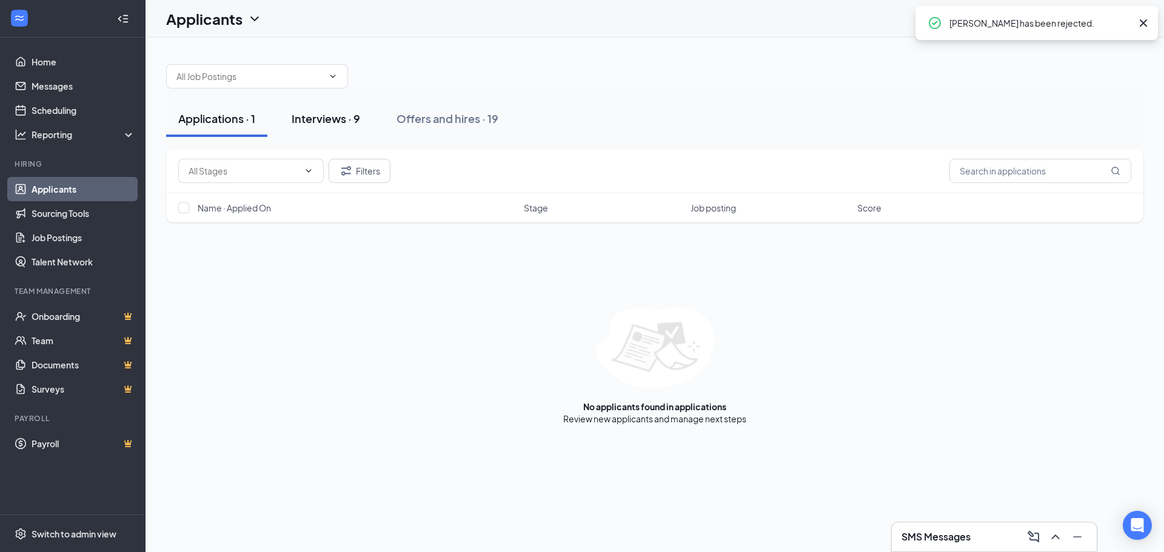
click at [346, 126] on div "Interviews · 9" at bounding box center [326, 118] width 69 height 15
